Goal: Transaction & Acquisition: Purchase product/service

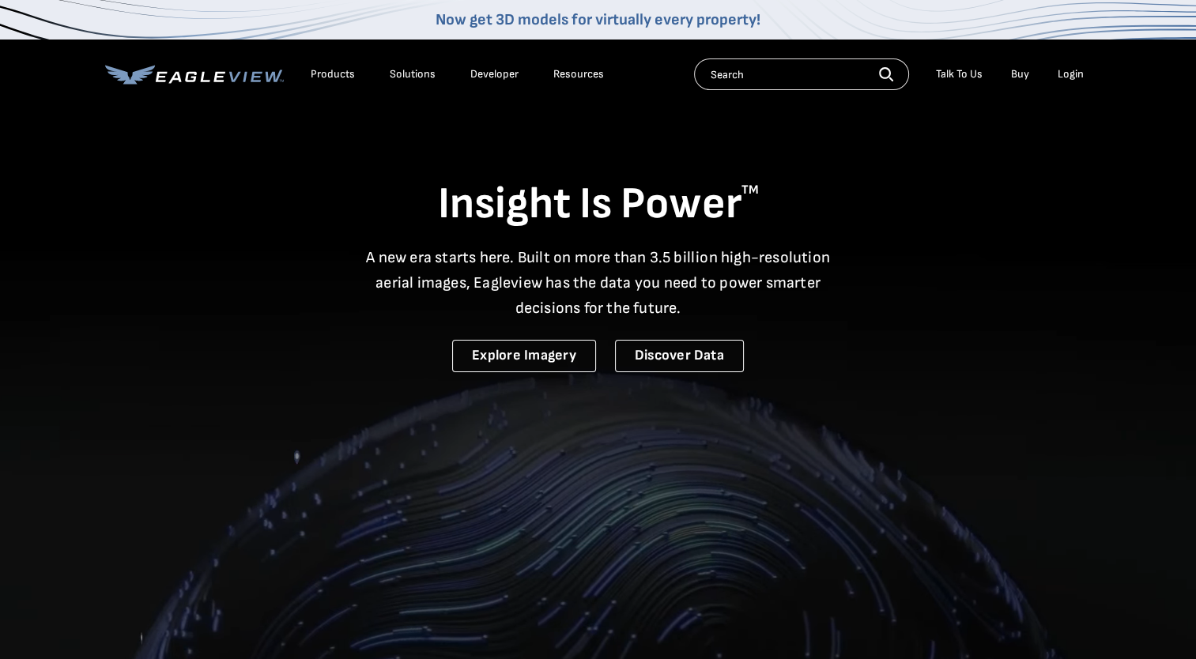
click at [1072, 72] on div "Login" at bounding box center [1071, 74] width 26 height 14
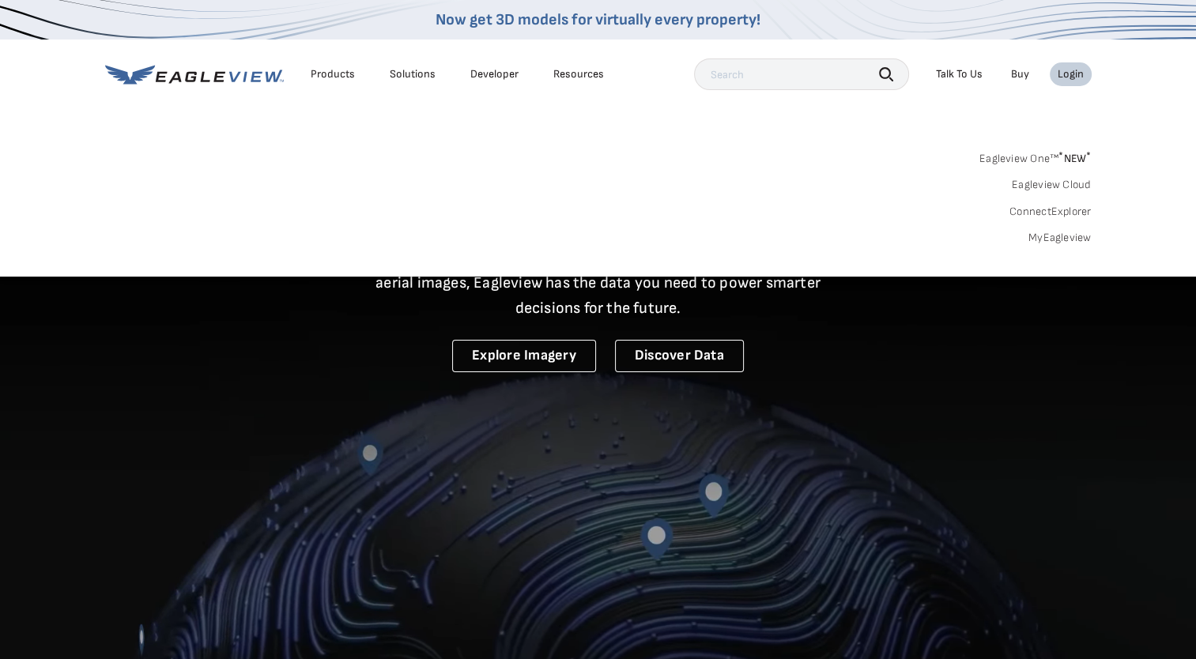
click at [1056, 236] on link "MyEagleview" at bounding box center [1060, 238] width 63 height 14
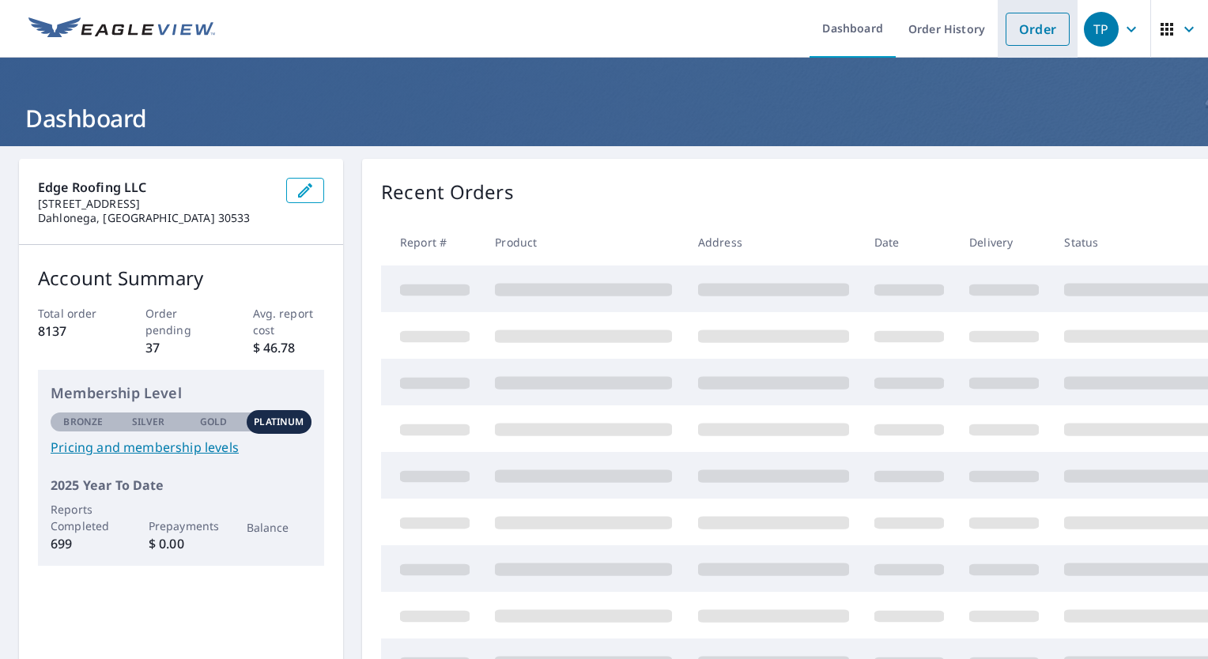
click at [1031, 25] on link "Order" at bounding box center [1038, 29] width 64 height 33
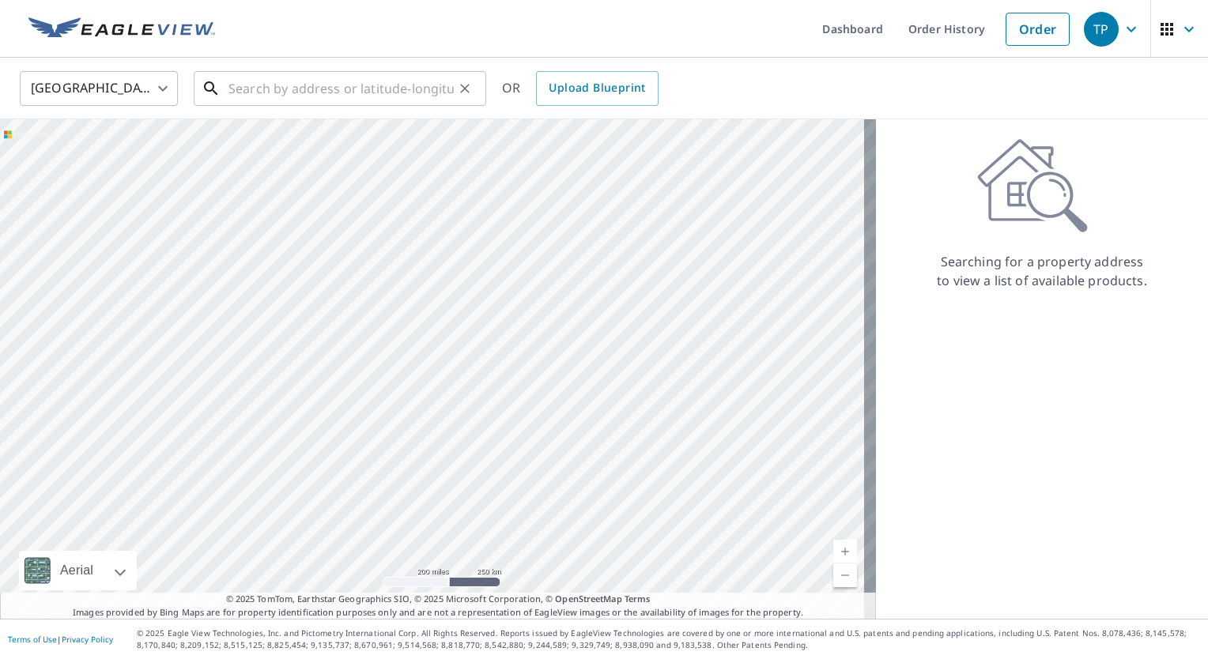
click at [377, 89] on input "text" at bounding box center [341, 88] width 225 height 44
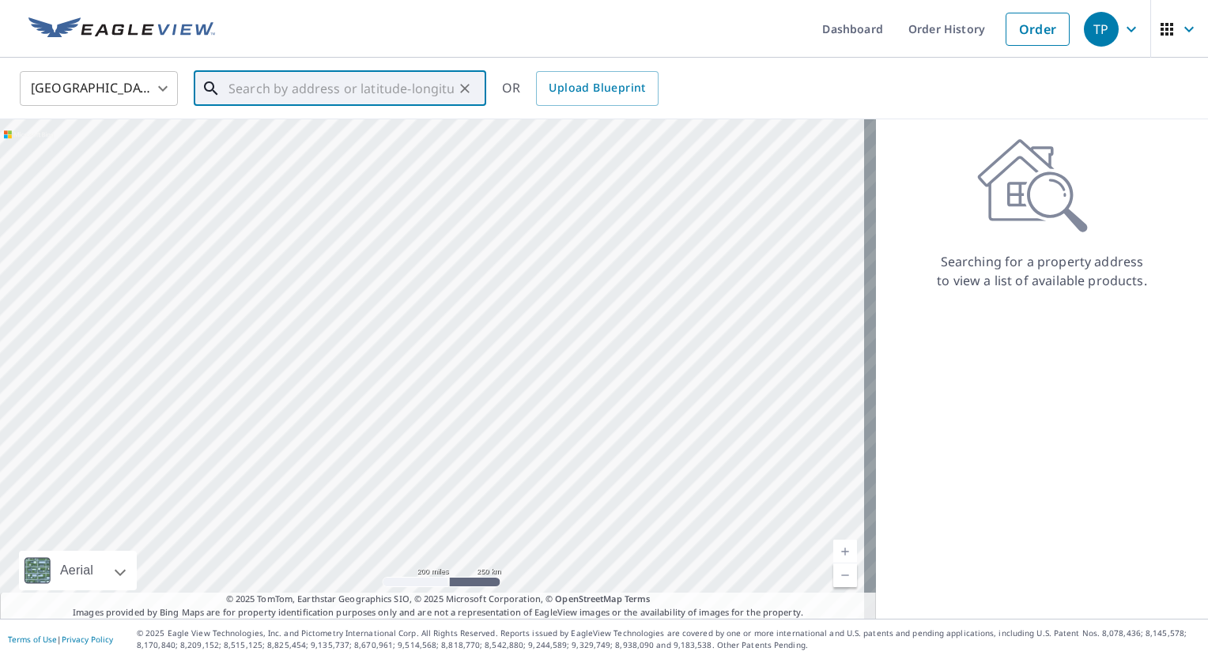
paste input "115 Windflower Dr"
click at [349, 154] on p "Jasper, GA 30143" at bounding box center [349, 152] width 248 height 16
type input "[STREET_ADDRESS][PERSON_NAME]"
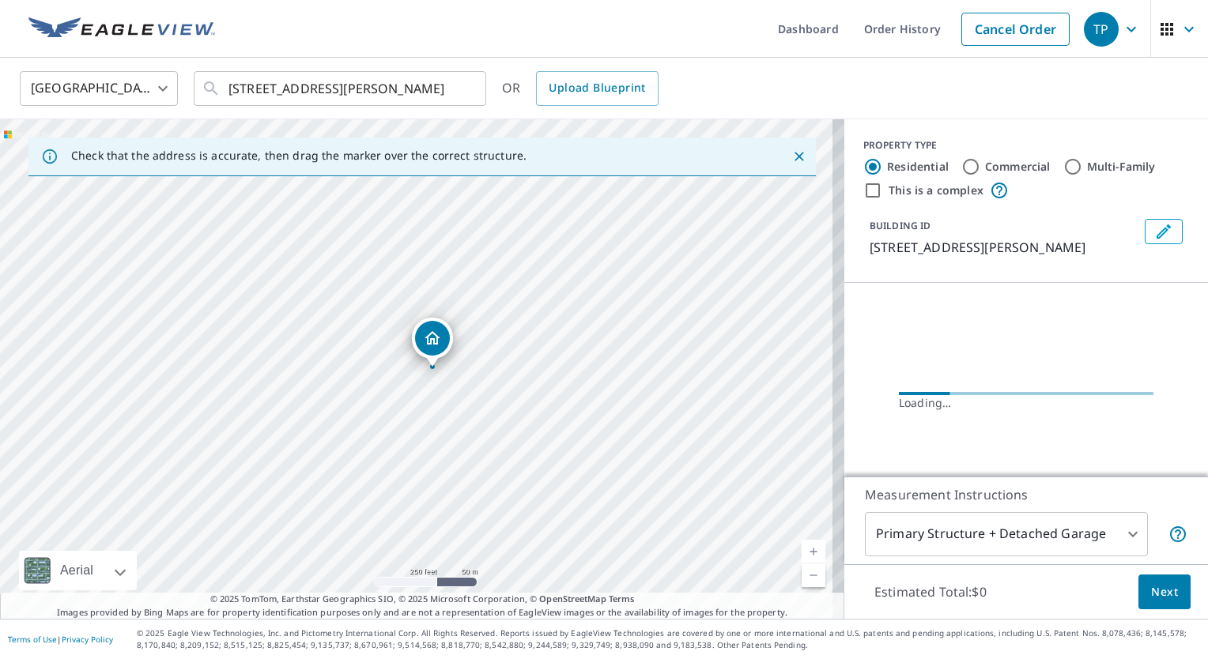
click at [806, 555] on link "Current Level 17, Zoom In" at bounding box center [814, 552] width 24 height 24
click at [806, 555] on link "Current Level 19, Zoom In" at bounding box center [814, 552] width 24 height 24
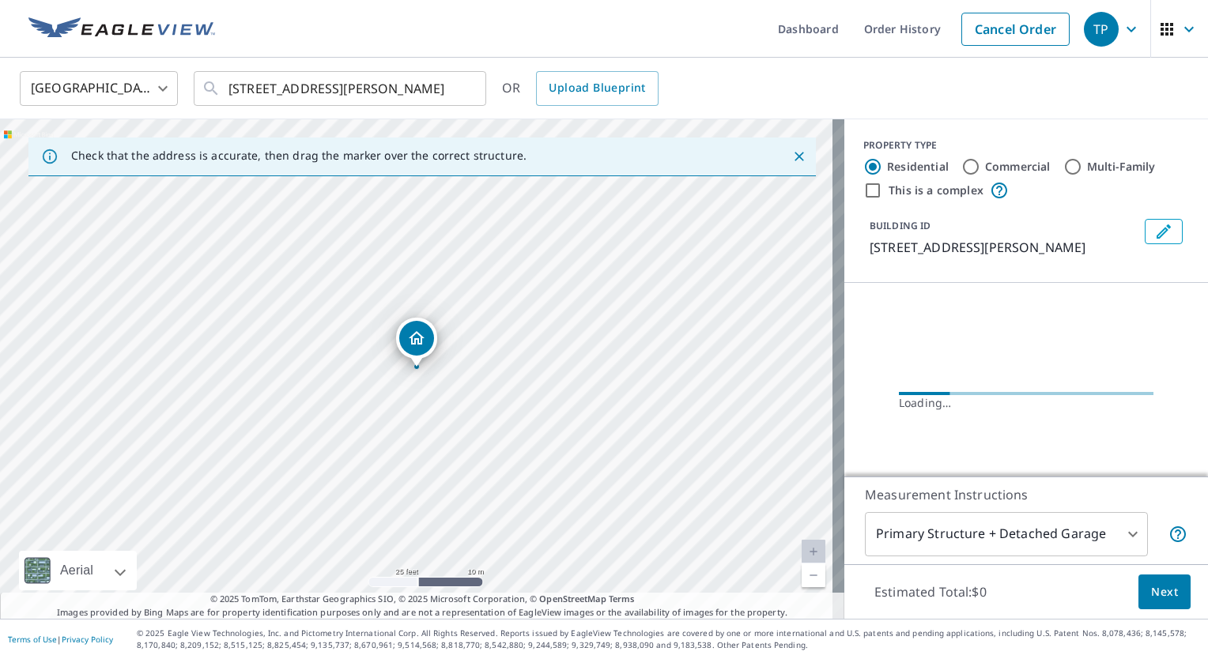
click at [806, 555] on link "Current Level 20, Zoom In Disabled" at bounding box center [814, 552] width 24 height 24
drag, startPoint x: 525, startPoint y: 424, endPoint x: 617, endPoint y: 432, distance: 92.1
click at [617, 432] on div "[STREET_ADDRESS][PERSON_NAME]" at bounding box center [422, 369] width 844 height 500
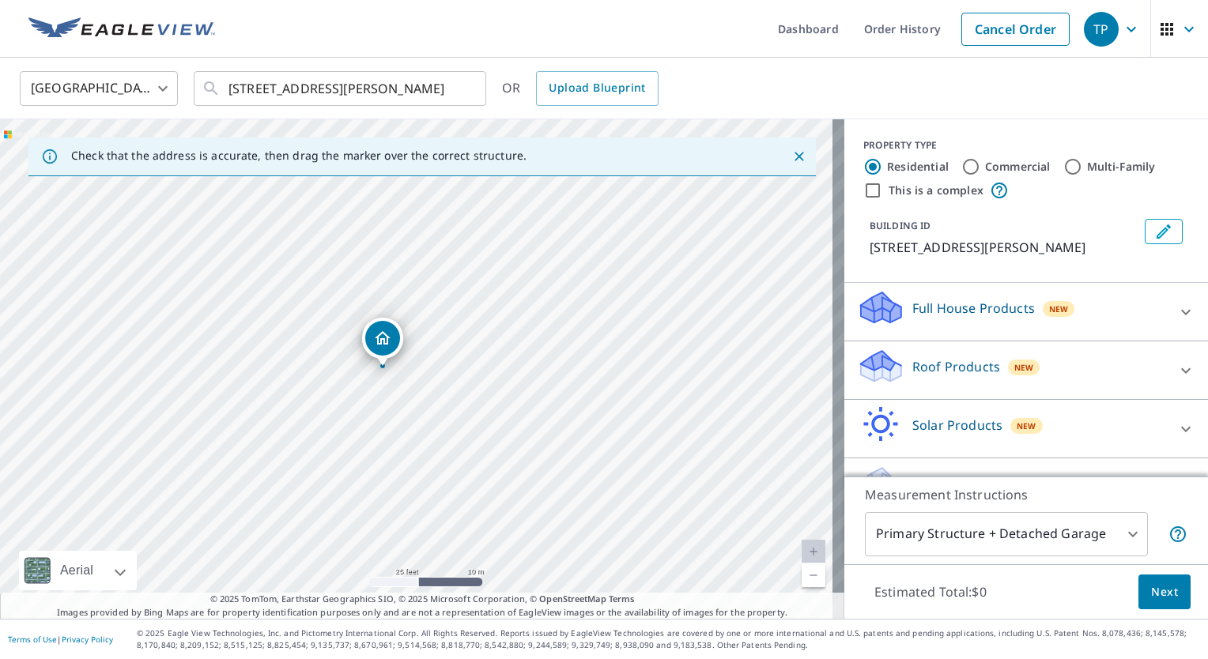
drag, startPoint x: 420, startPoint y: 344, endPoint x: 386, endPoint y: 343, distance: 34.0
click at [1177, 372] on icon at bounding box center [1186, 370] width 19 height 19
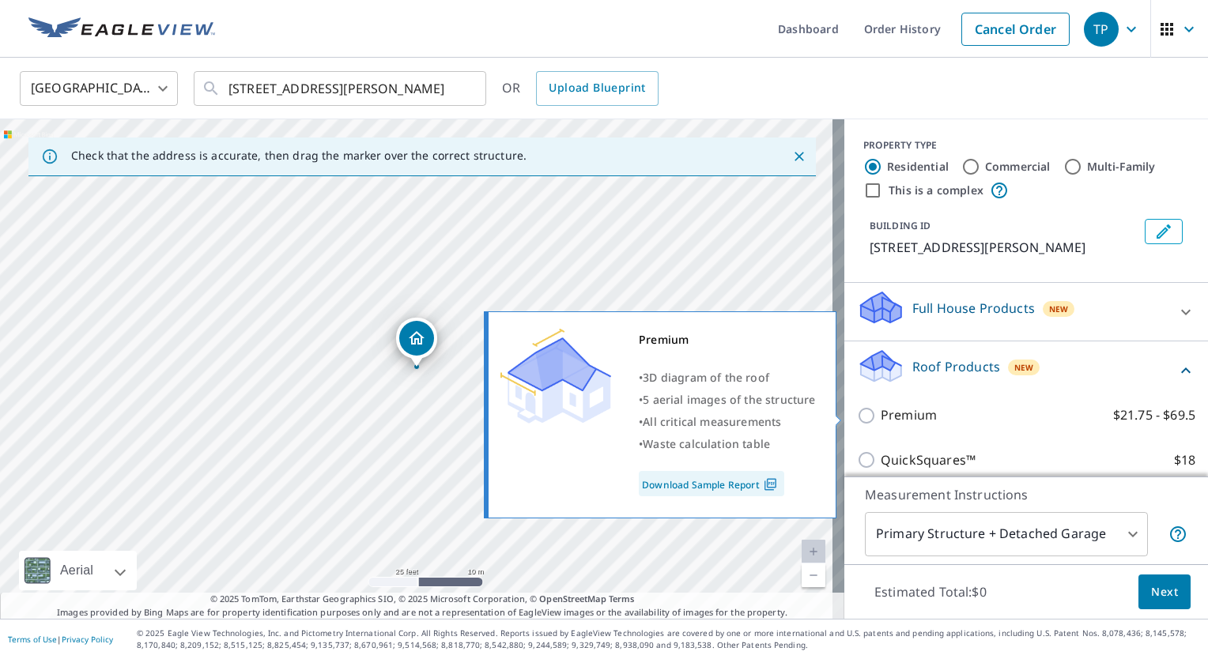
click at [857, 410] on input "Premium $21.75 - $69.5" at bounding box center [869, 415] width 24 height 19
checkbox input "true"
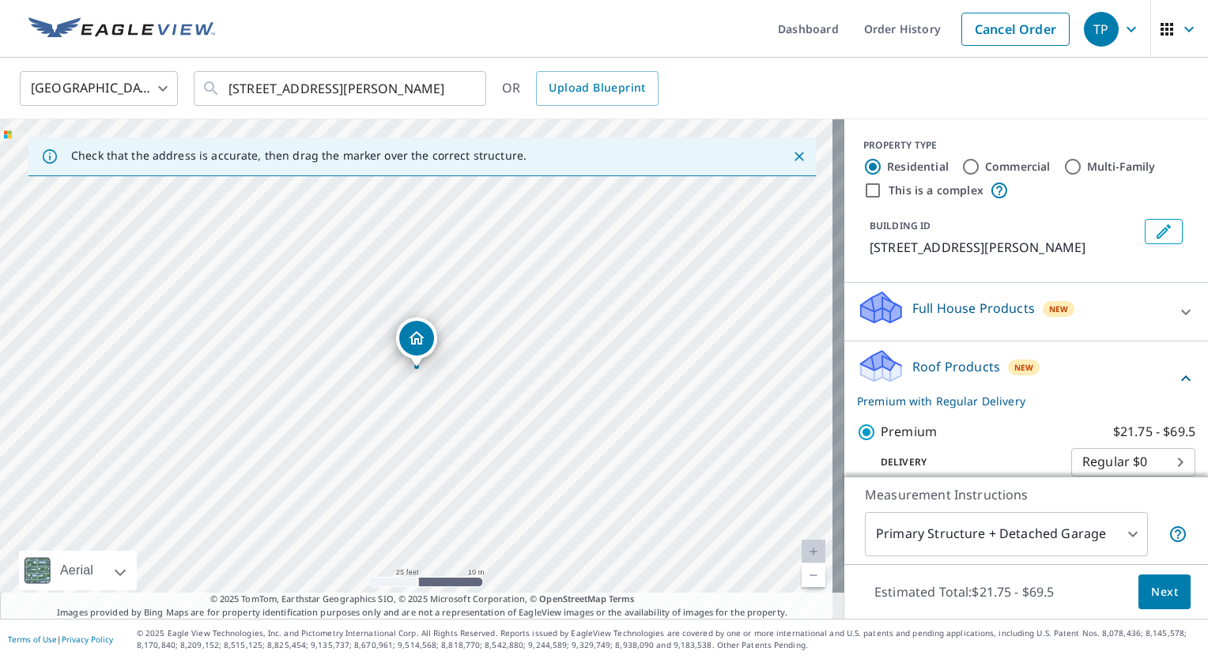
scroll to position [269, 0]
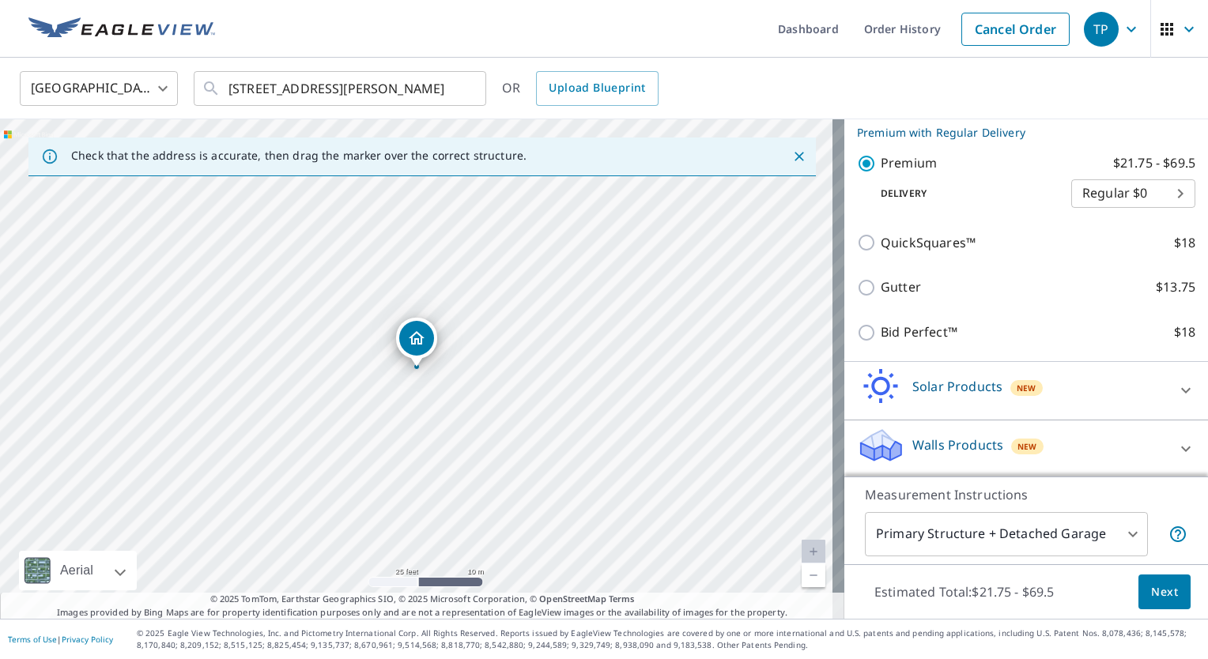
click at [1151, 596] on span "Next" at bounding box center [1164, 593] width 27 height 20
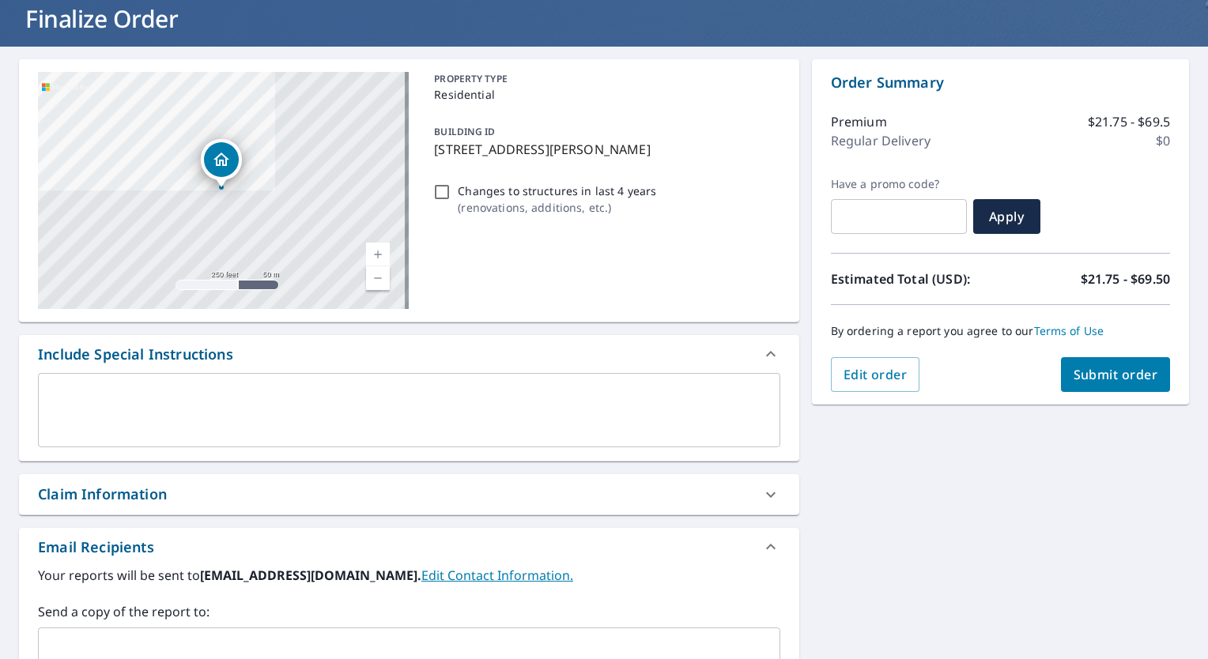
scroll to position [103, 0]
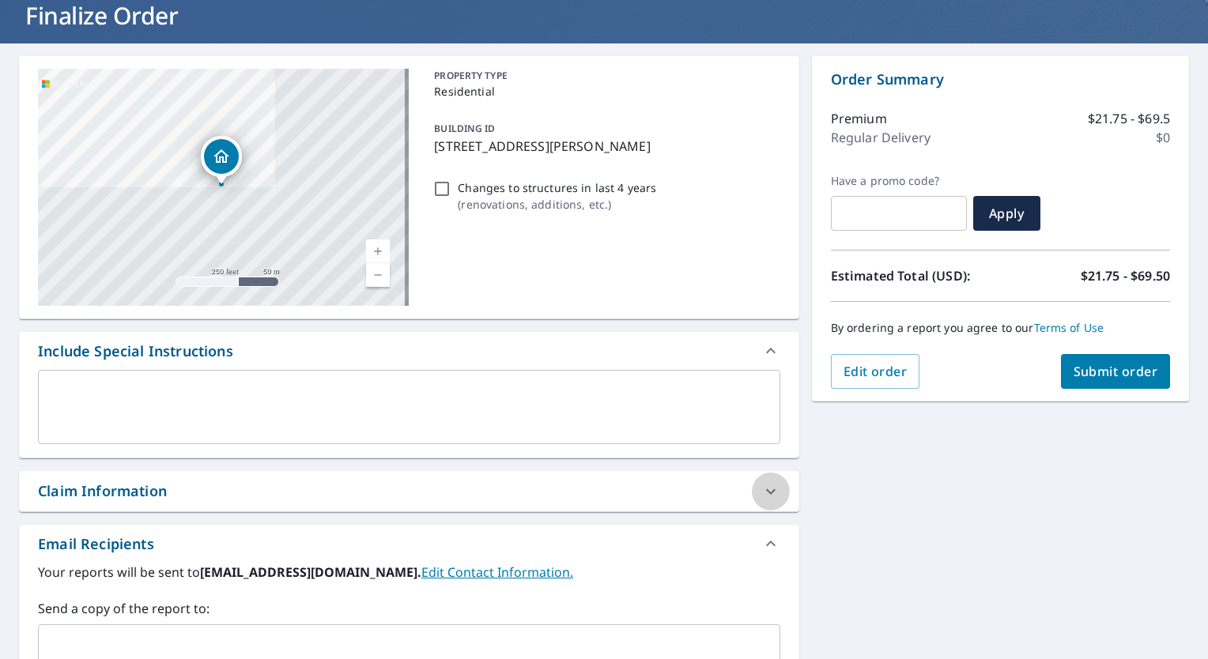
click at [765, 492] on icon at bounding box center [770, 491] width 19 height 19
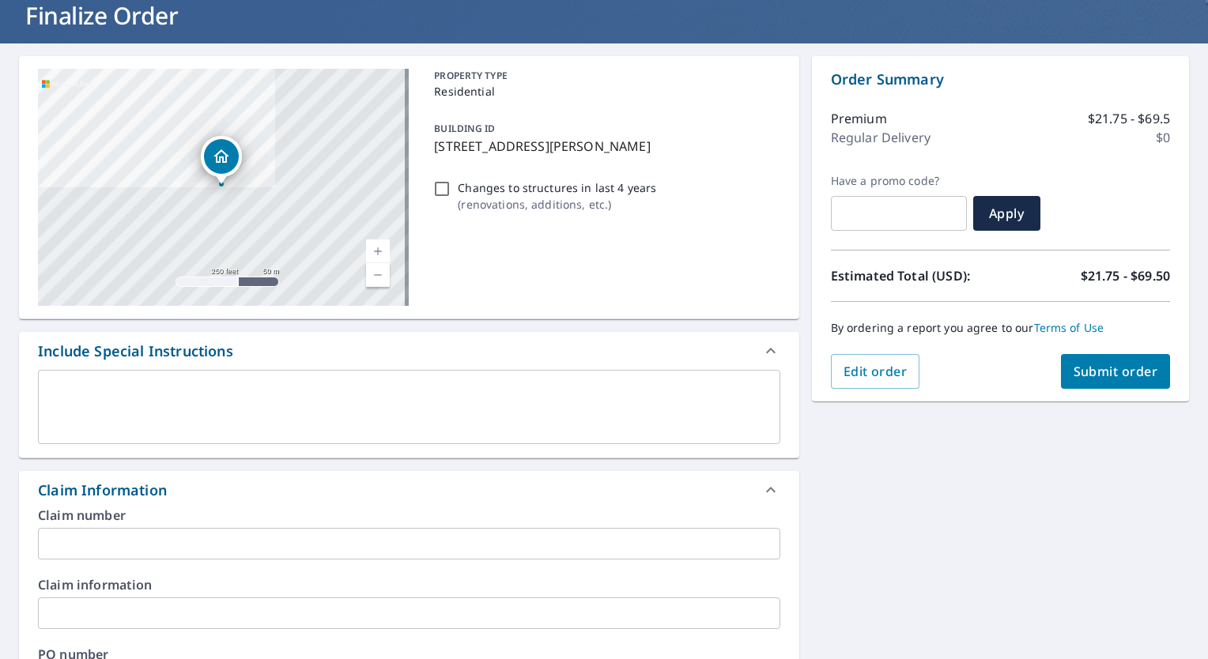
click at [504, 535] on input "text" at bounding box center [409, 544] width 742 height 32
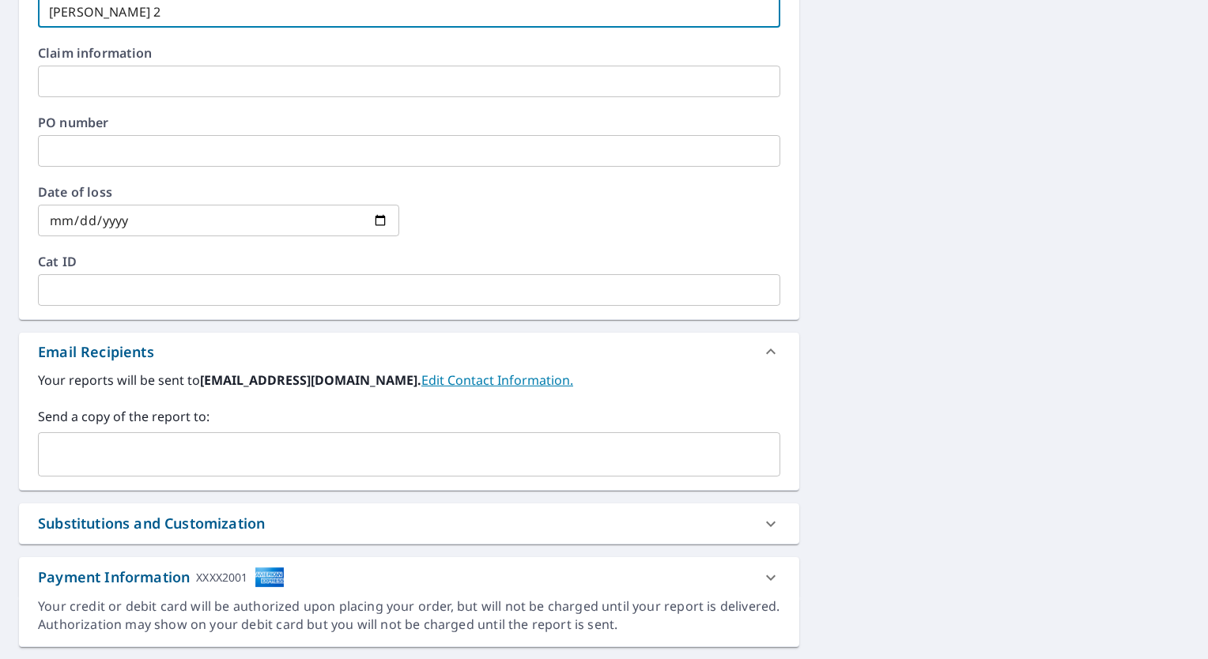
scroll to position [674, 0]
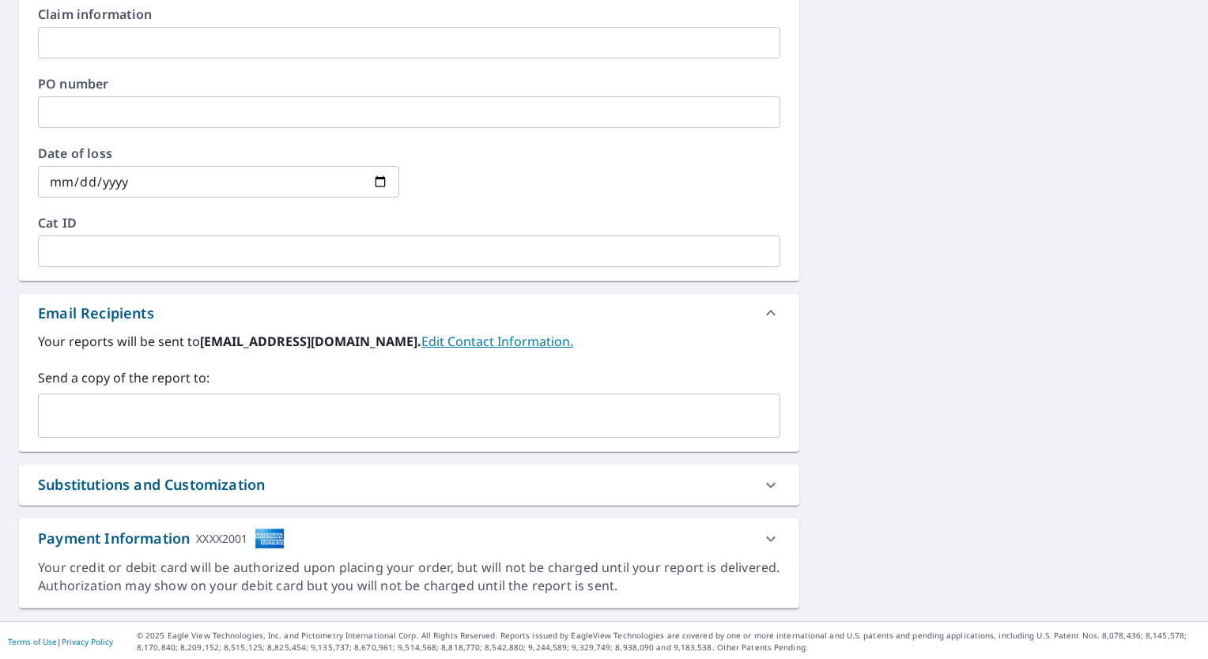
type input "[PERSON_NAME] 2"
drag, startPoint x: 434, startPoint y: 495, endPoint x: 364, endPoint y: 419, distance: 103.5
click at [364, 419] on div "[STREET_ADDRESS][PERSON_NAME] A standard road map Aerial A detailed look from a…" at bounding box center [409, 47] width 780 height 1124
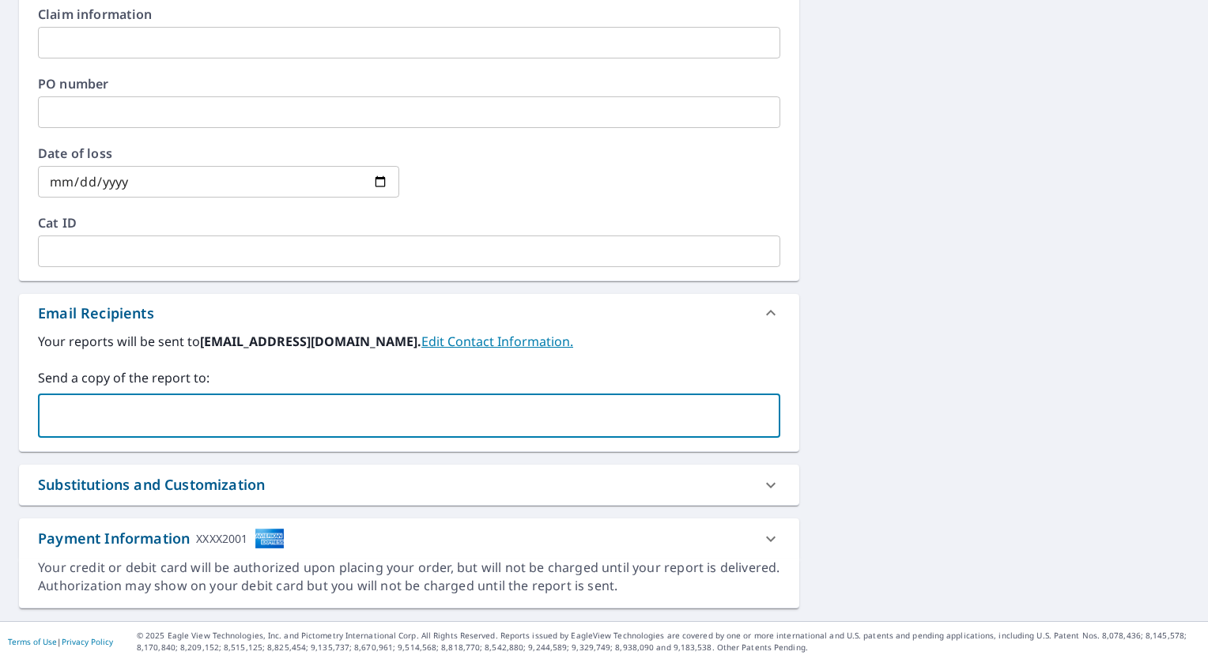
click at [364, 419] on input "text" at bounding box center [397, 416] width 704 height 30
type input "[PERSON_NAME][EMAIL_ADDRESS][DOMAIN_NAME]"
click at [580, 361] on div "Your reports will be sent to [EMAIL_ADDRESS][DOMAIN_NAME]. Edit Contact Informa…" at bounding box center [409, 385] width 742 height 106
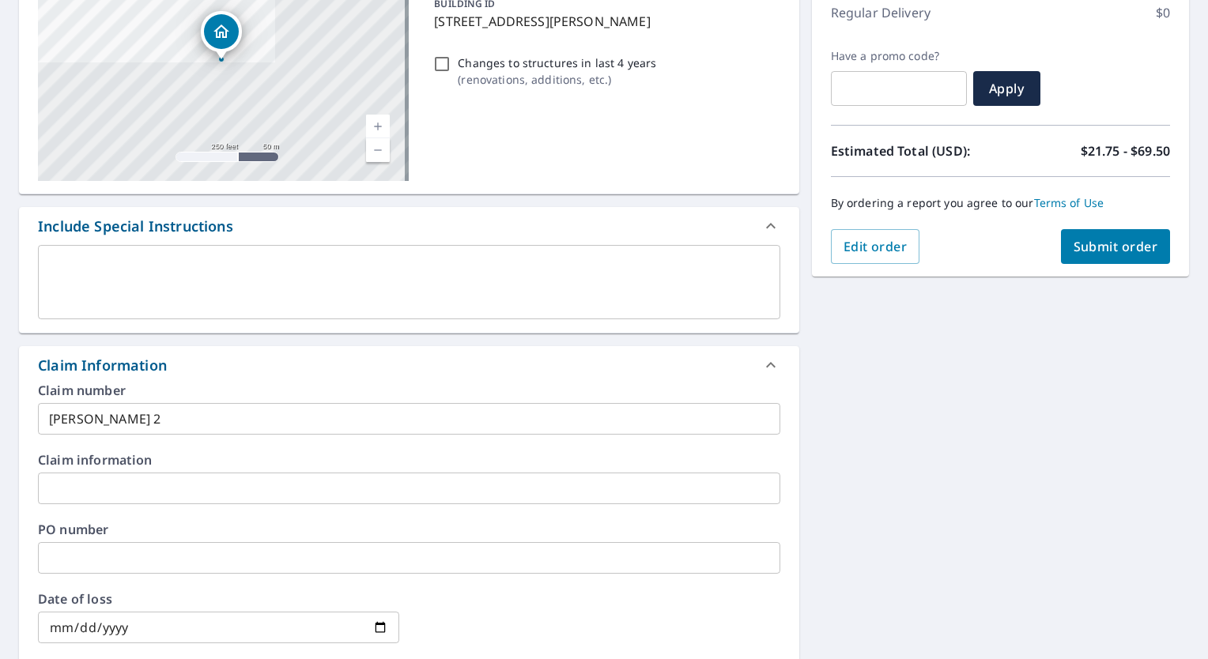
scroll to position [0, 0]
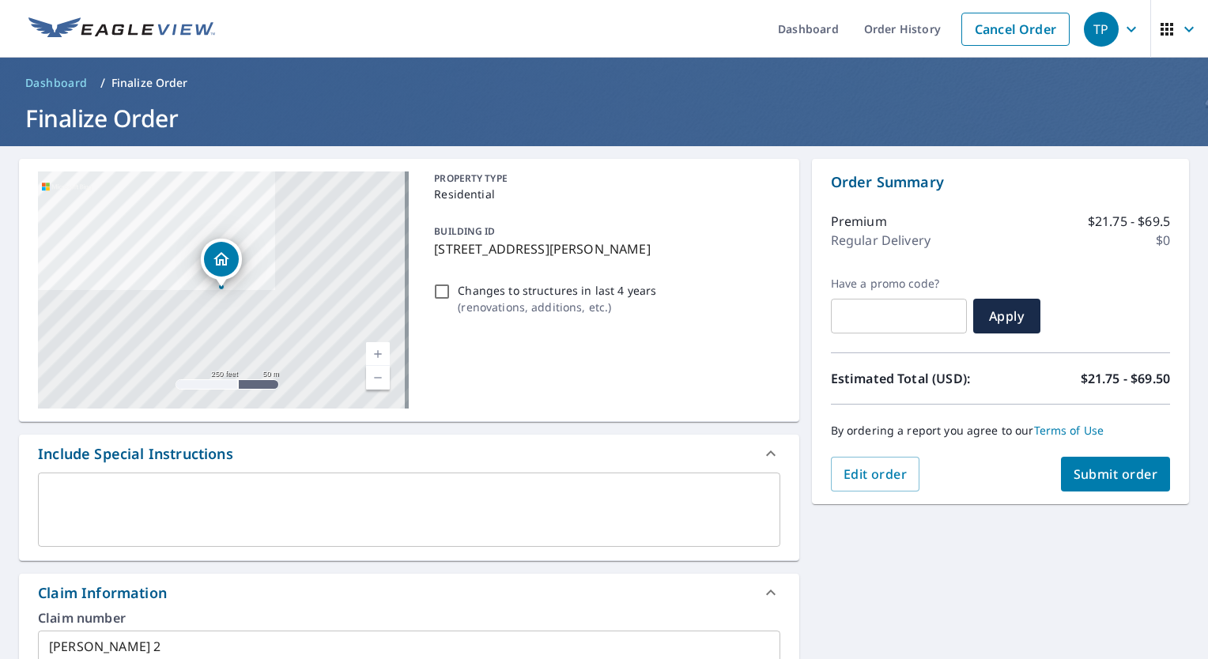
click at [1106, 470] on span "Submit order" at bounding box center [1116, 474] width 85 height 17
